Goal: Find specific page/section: Find specific page/section

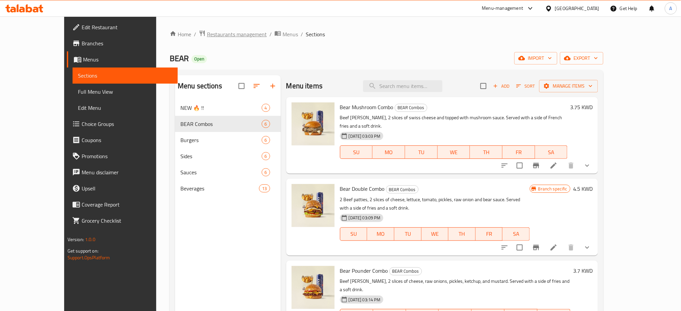
click at [207, 38] on span "Restaurants management" at bounding box center [237, 34] width 60 height 8
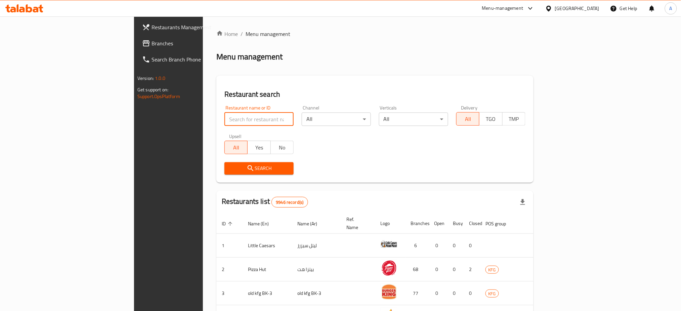
click at [225, 116] on input "search" at bounding box center [259, 119] width 69 height 13
type input "West Burger"
click at [230, 168] on span "Search" at bounding box center [259, 168] width 58 height 8
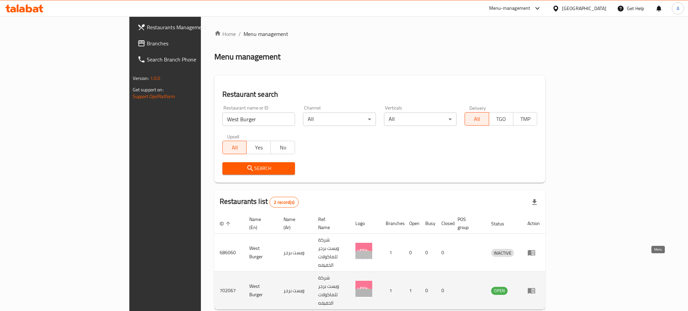
click at [540, 287] on link "enhanced table" at bounding box center [534, 291] width 12 height 8
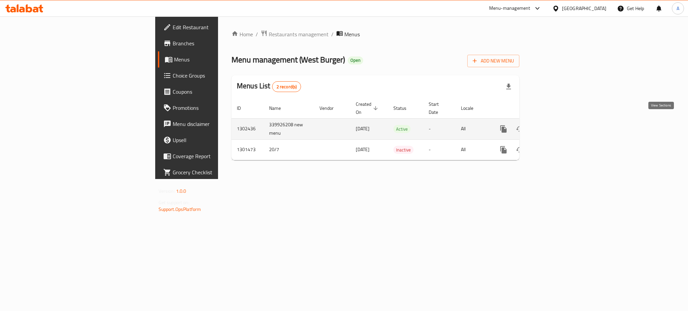
click at [560, 121] on link "enhanced table" at bounding box center [552, 129] width 16 height 16
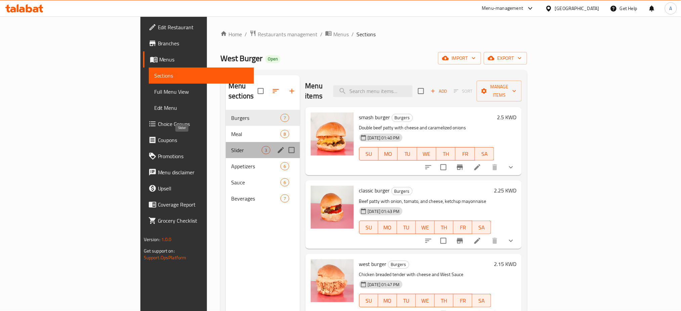
click at [231, 146] on span "Slider" at bounding box center [246, 150] width 31 height 8
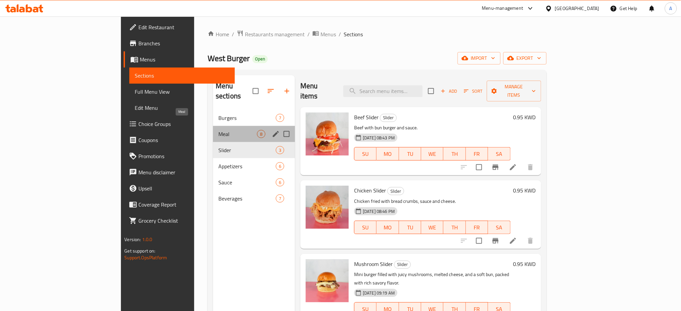
click at [219, 130] on span "Meal" at bounding box center [238, 134] width 39 height 8
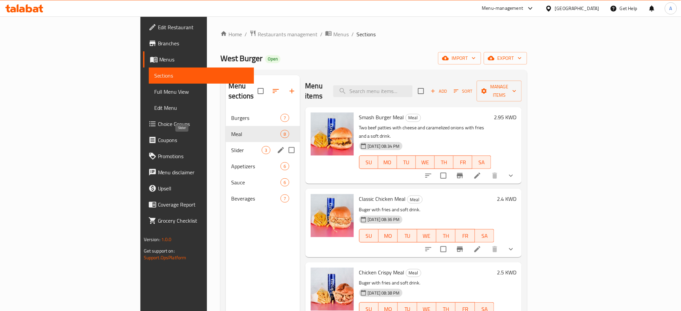
click at [231, 146] on span "Slider" at bounding box center [246, 150] width 31 height 8
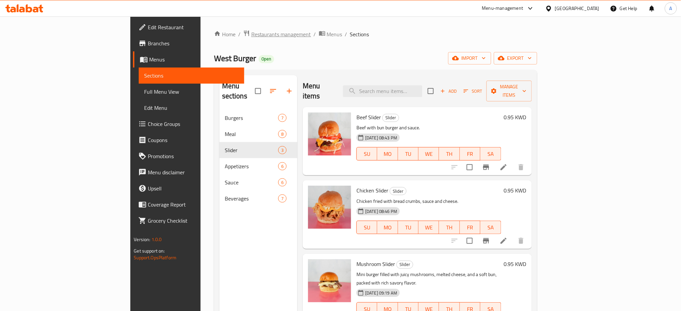
click at [251, 30] on span "Restaurants management" at bounding box center [281, 34] width 60 height 8
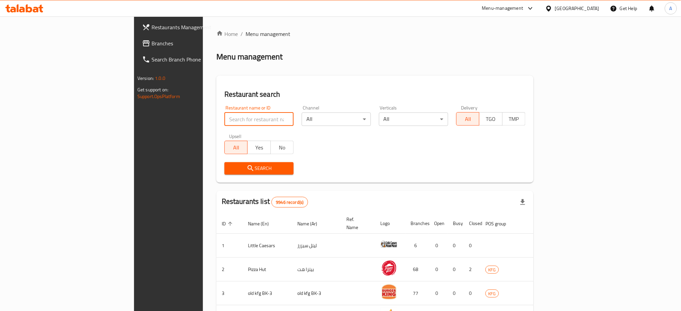
click at [225, 123] on input "search" at bounding box center [259, 119] width 69 height 13
type input "o7"
click at [230, 169] on span "Search" at bounding box center [259, 168] width 58 height 8
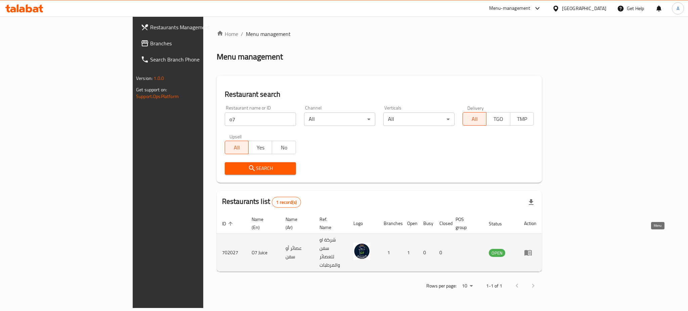
click at [537, 249] on link "enhanced table" at bounding box center [530, 253] width 12 height 8
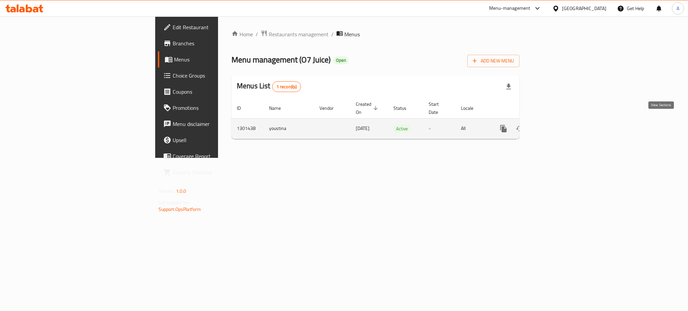
click at [555, 126] on icon "enhanced table" at bounding box center [552, 129] width 6 height 6
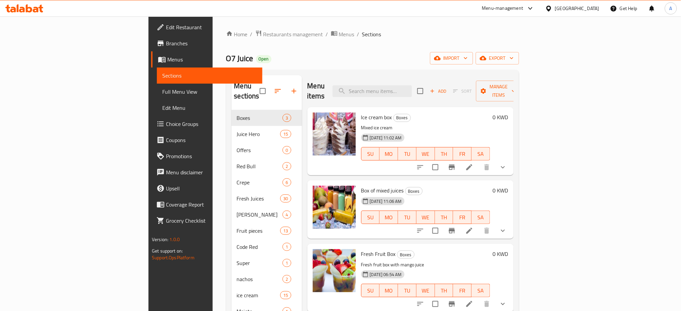
click at [166, 39] on span "Branches" at bounding box center [211, 43] width 91 height 8
